Goal: Information Seeking & Learning: Check status

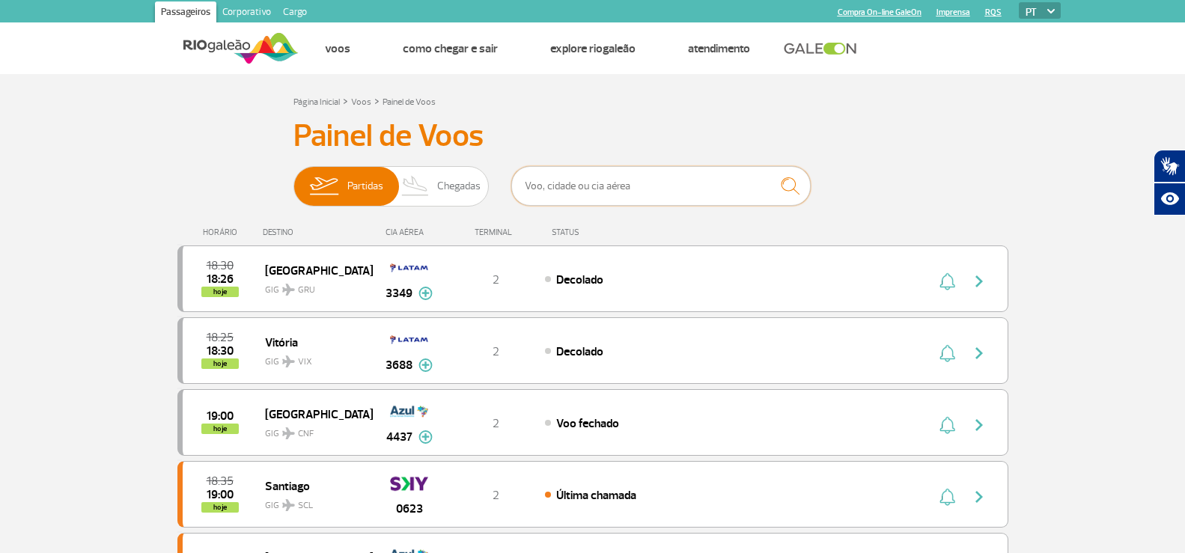
click at [567, 177] on input "text" at bounding box center [660, 186] width 299 height 40
type input "1695"
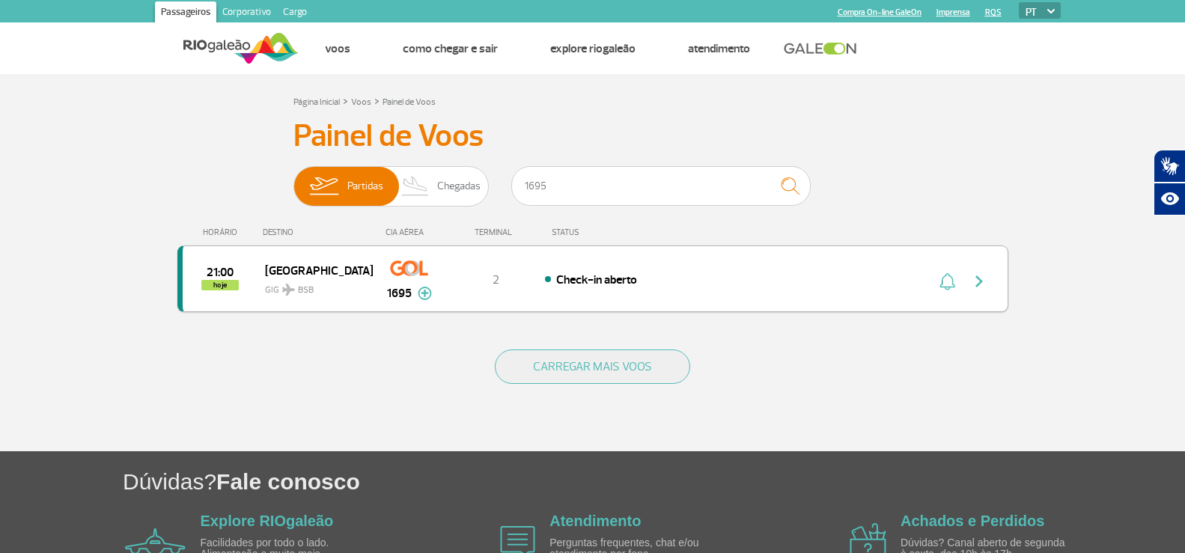
click at [980, 286] on img "button" at bounding box center [979, 281] width 18 height 18
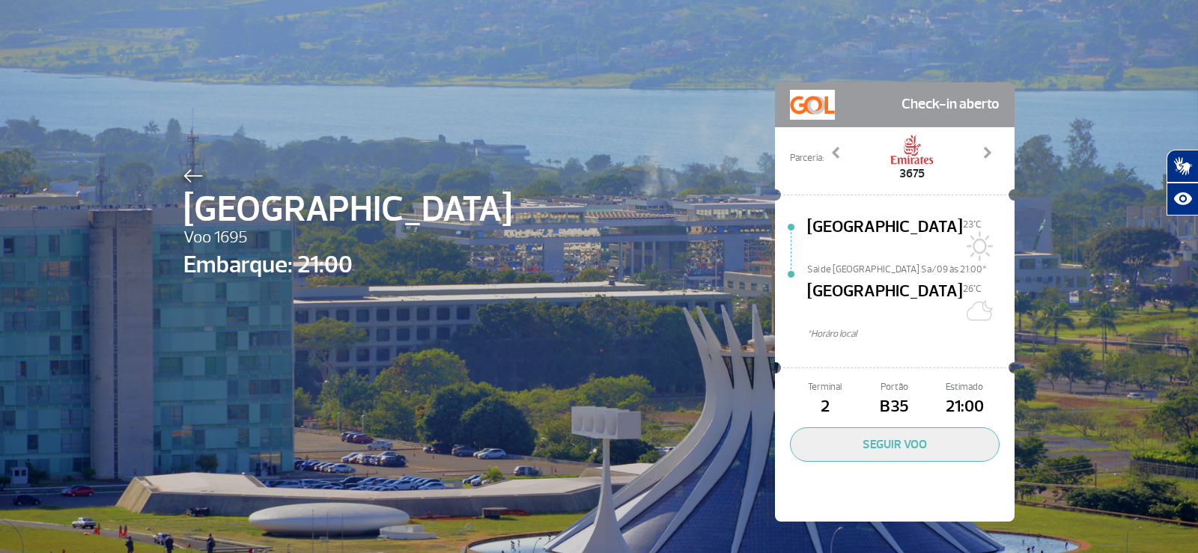
click at [183, 176] on img at bounding box center [192, 175] width 19 height 13
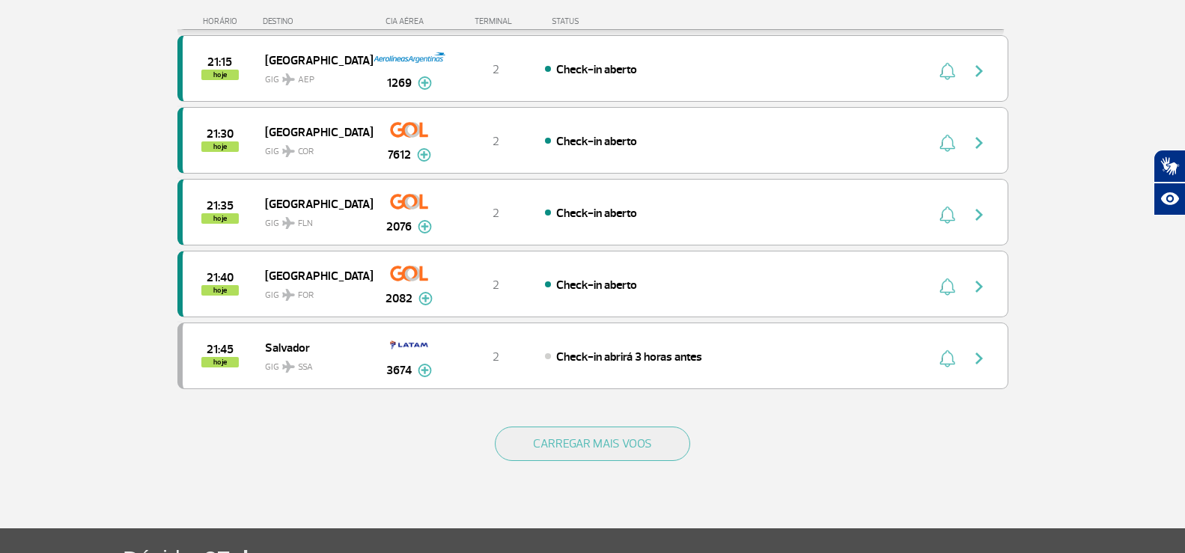
scroll to position [1347, 0]
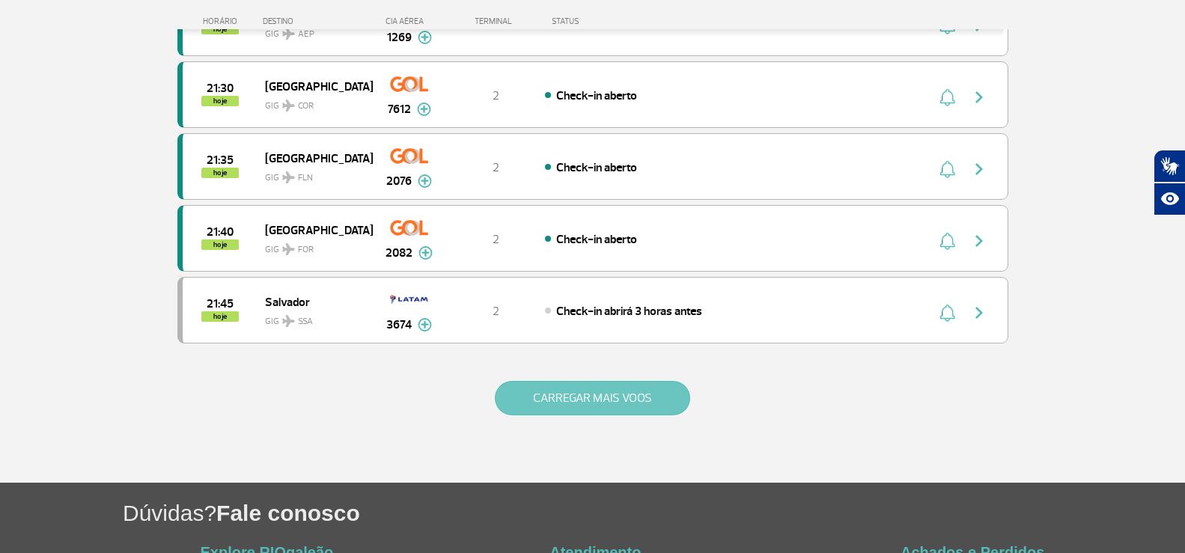
click at [540, 392] on button "CARREGAR MAIS VOOS" at bounding box center [592, 398] width 195 height 34
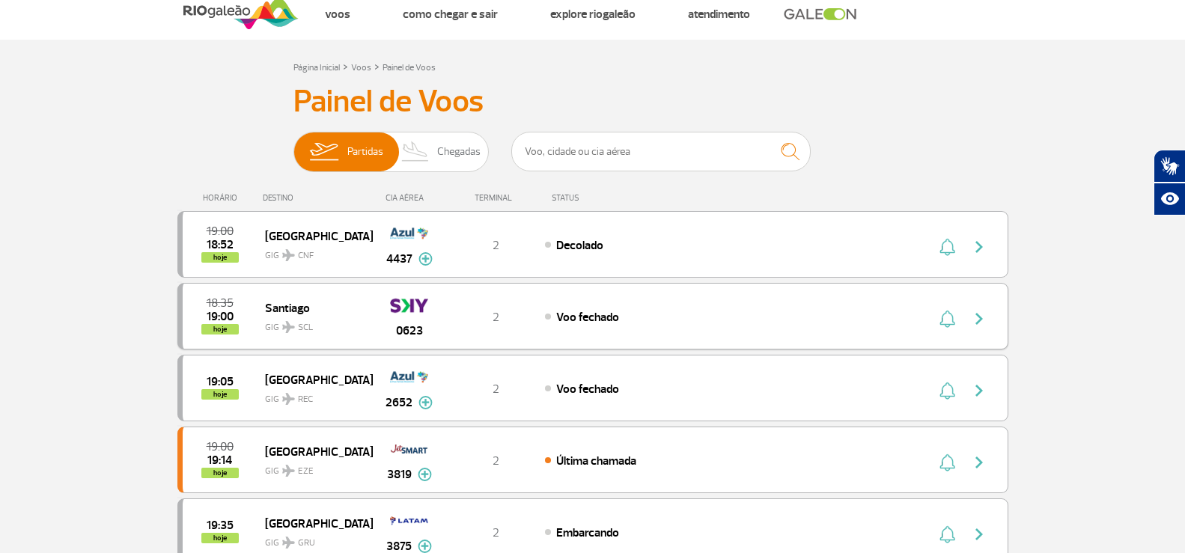
scroll to position [0, 0]
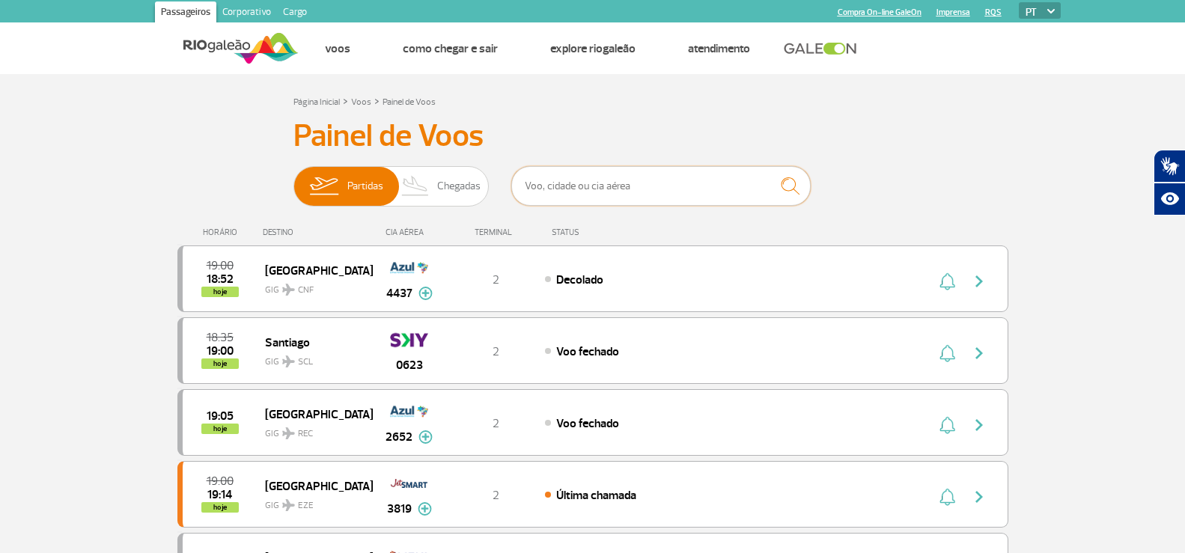
click at [576, 189] on input "text" at bounding box center [660, 186] width 299 height 40
type input "904"
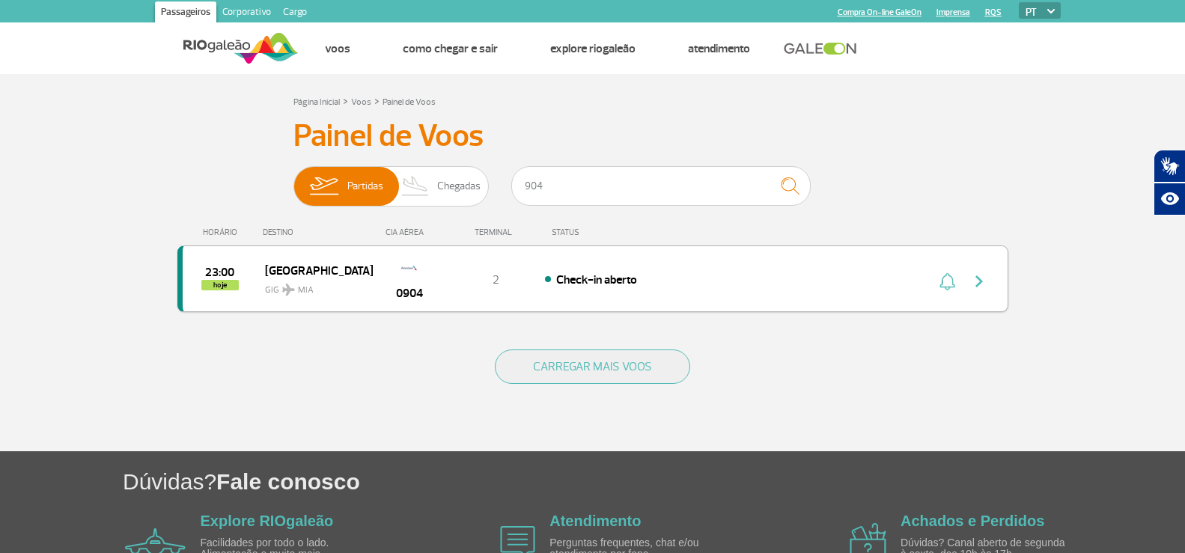
click at [971, 288] on img "button" at bounding box center [979, 281] width 18 height 18
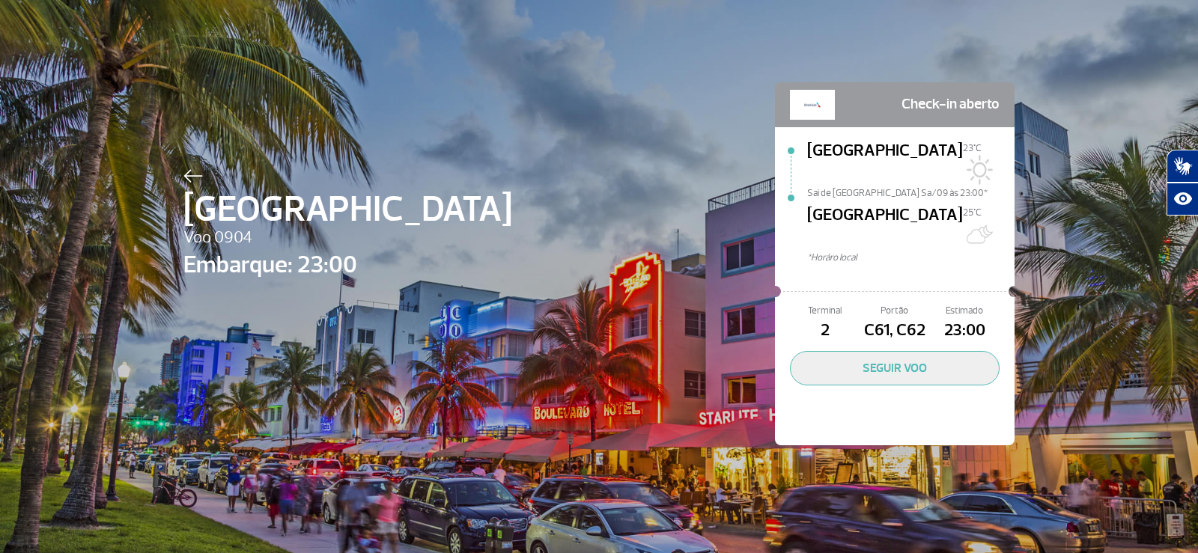
click at [184, 174] on img at bounding box center [192, 175] width 19 height 13
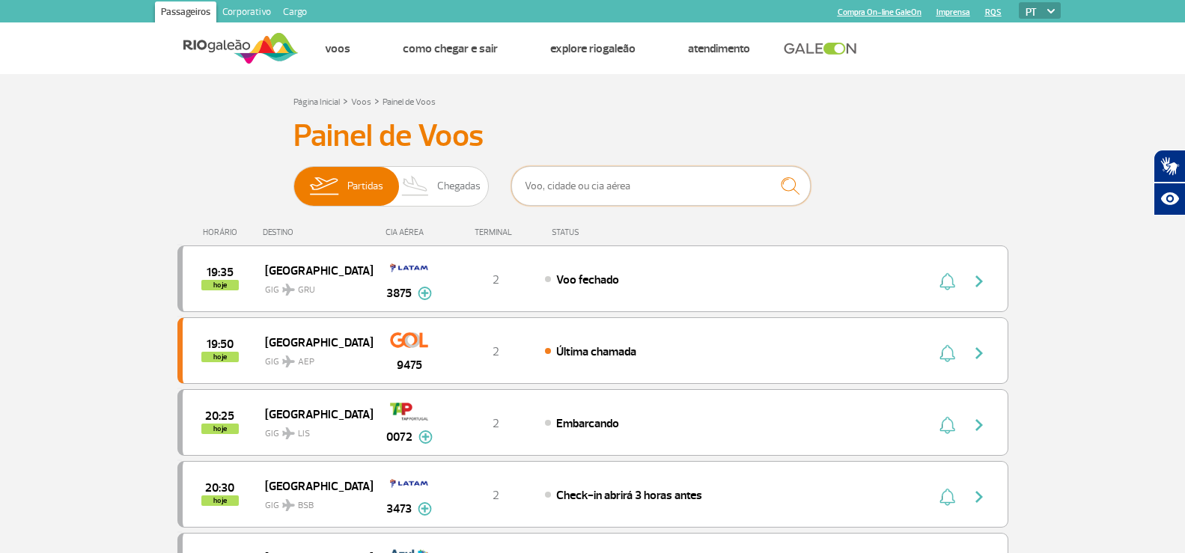
click at [574, 186] on input "text" at bounding box center [660, 186] width 299 height 40
type input "4024"
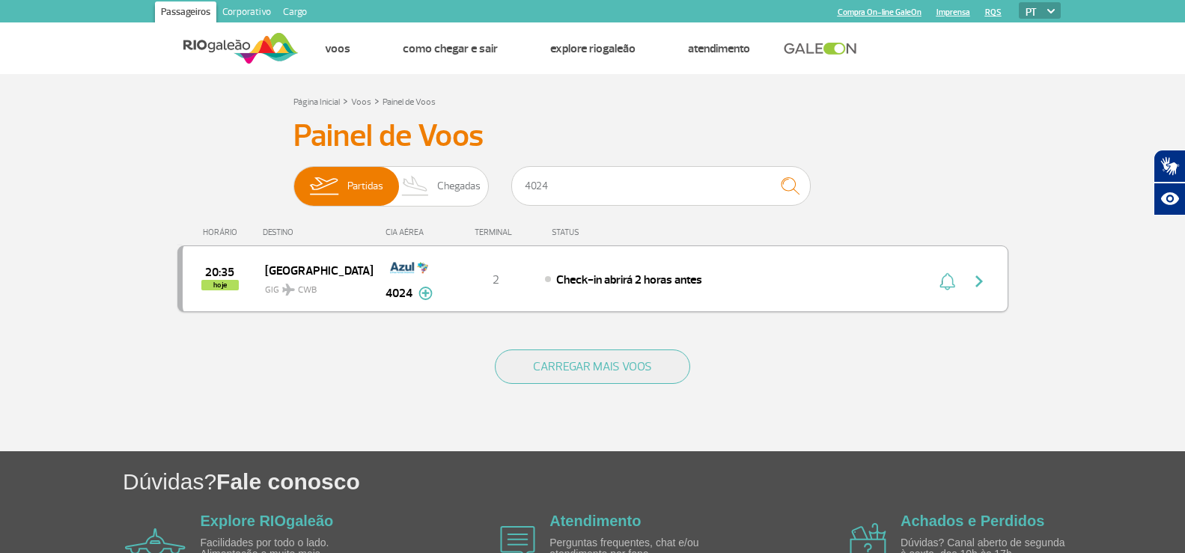
click at [982, 279] on img "button" at bounding box center [979, 281] width 18 height 18
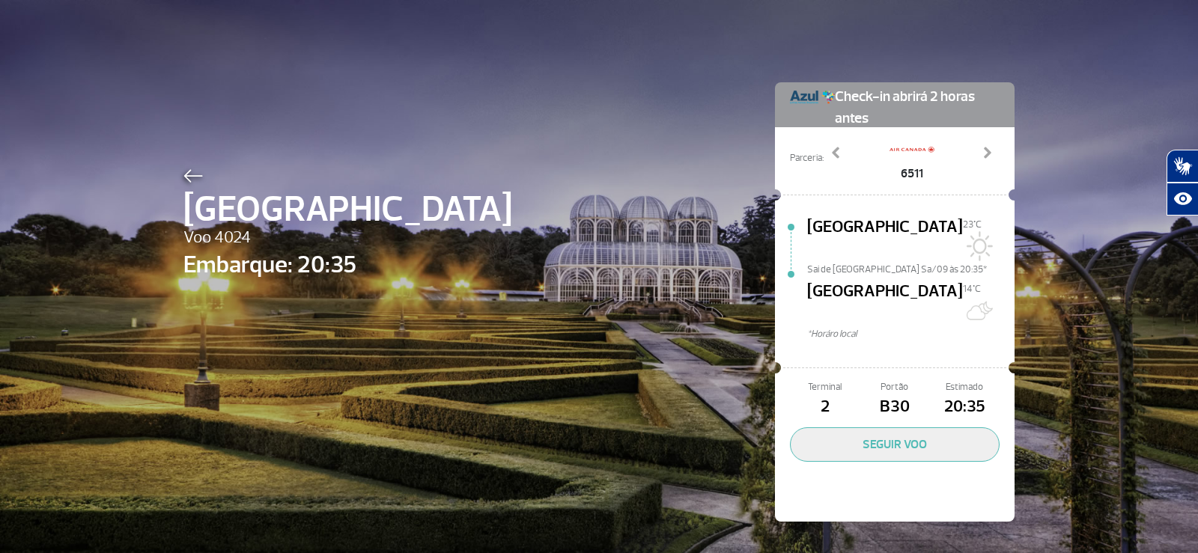
click at [183, 175] on img at bounding box center [192, 175] width 19 height 13
